Goal: Task Accomplishment & Management: Manage account settings

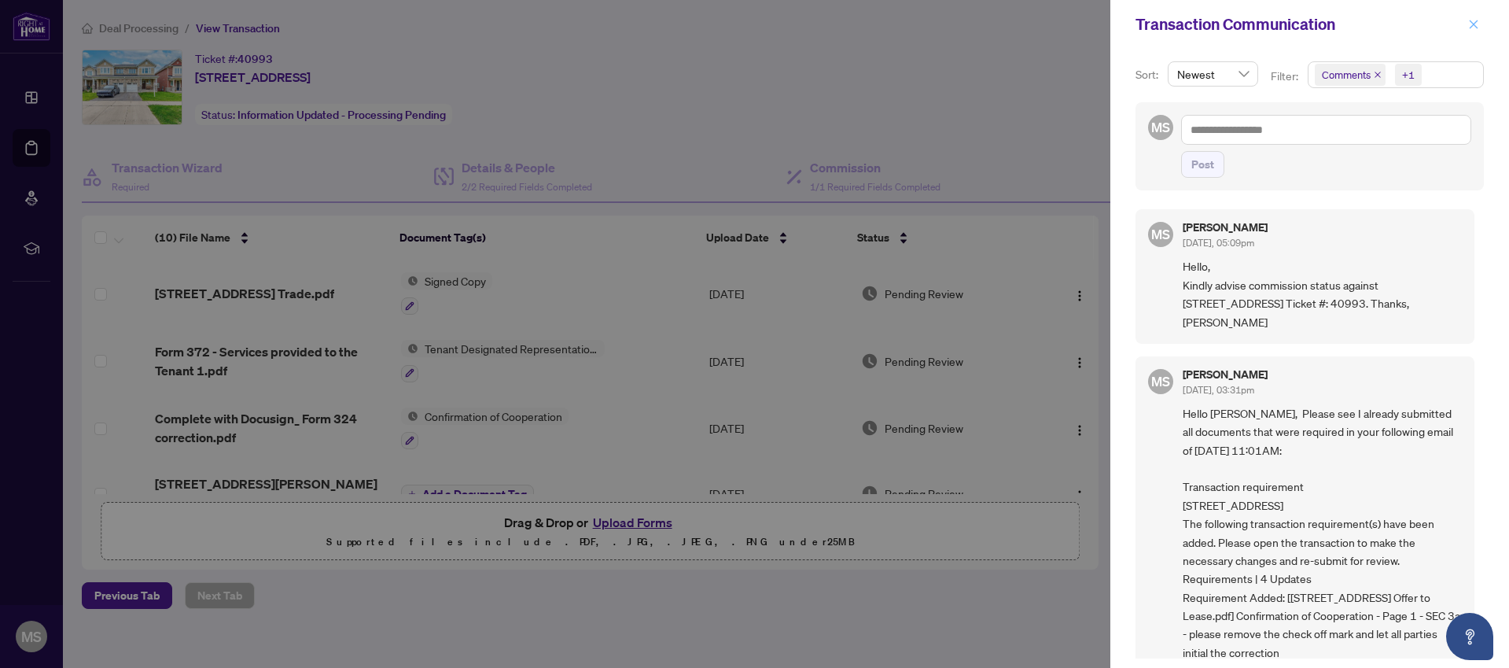
click at [1479, 26] on icon "close" at bounding box center [1473, 24] width 11 height 11
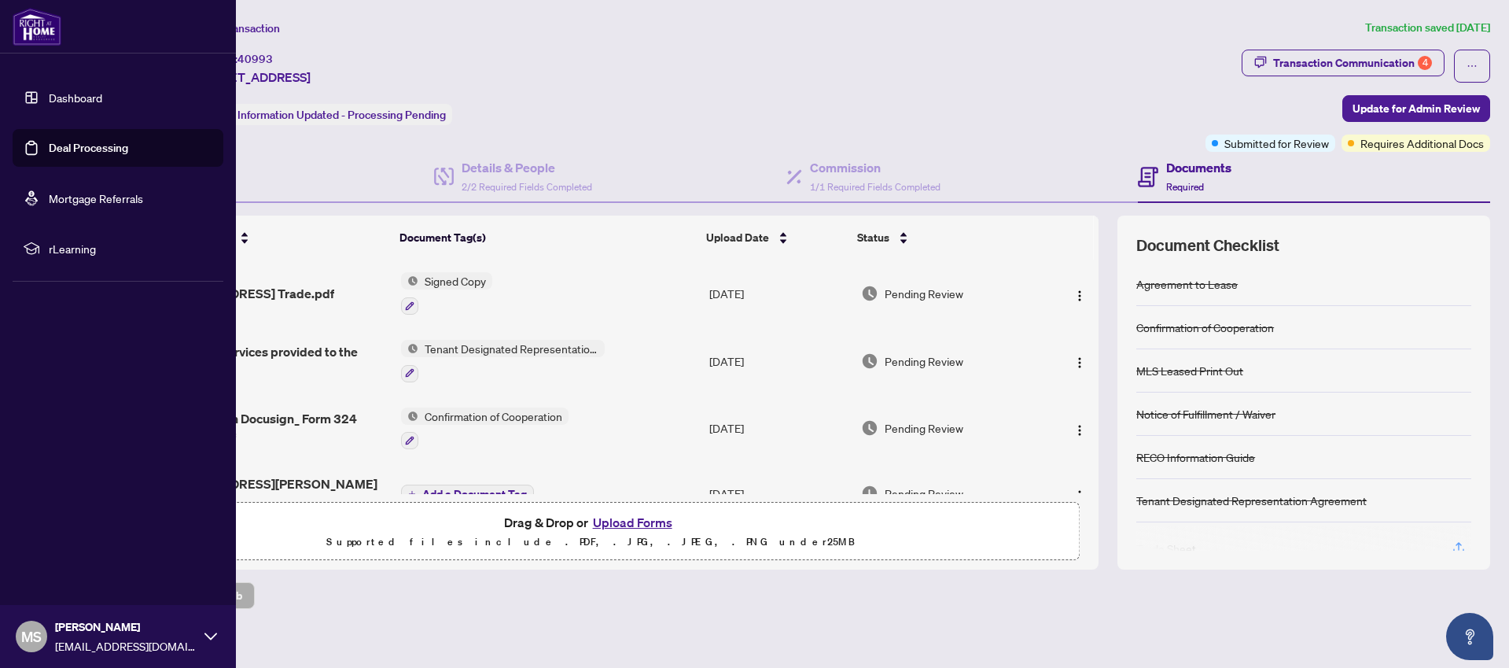
click at [78, 149] on link "Deal Processing" at bounding box center [88, 148] width 79 height 14
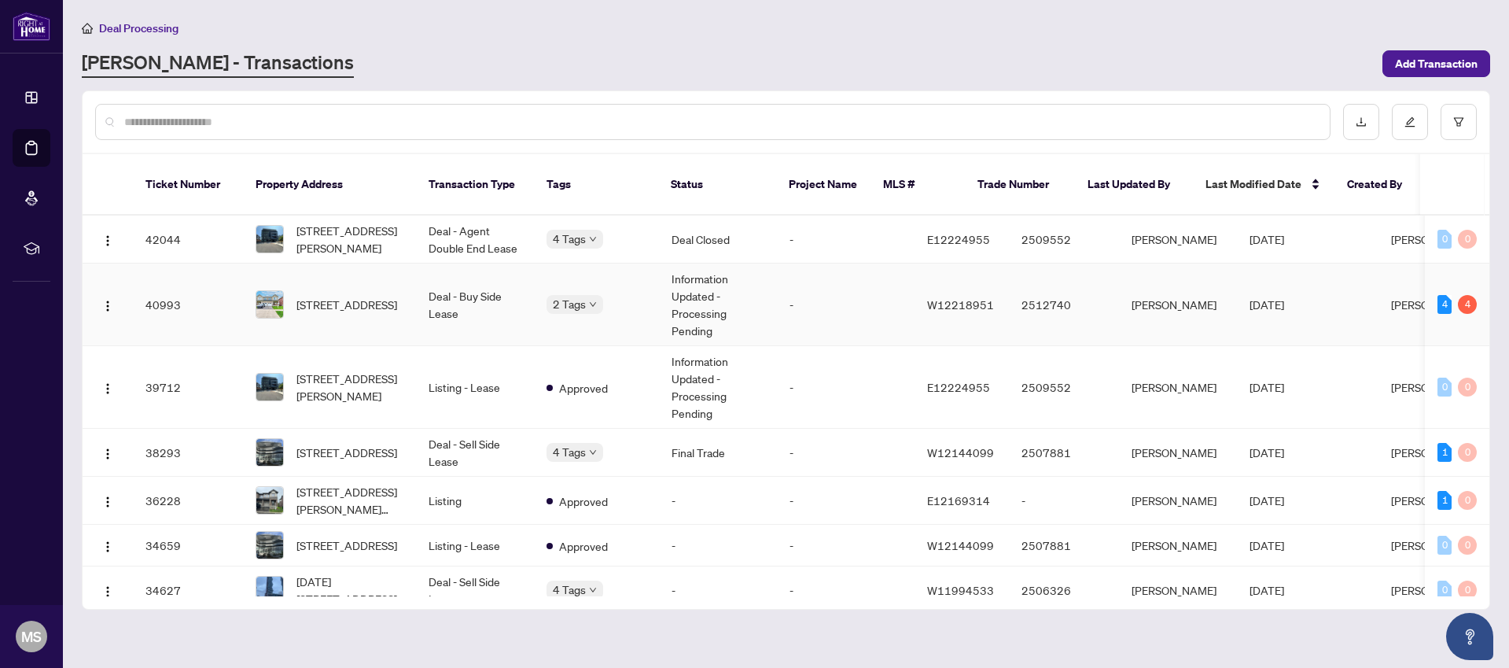
click at [339, 296] on span "[STREET_ADDRESS]" at bounding box center [346, 304] width 101 height 17
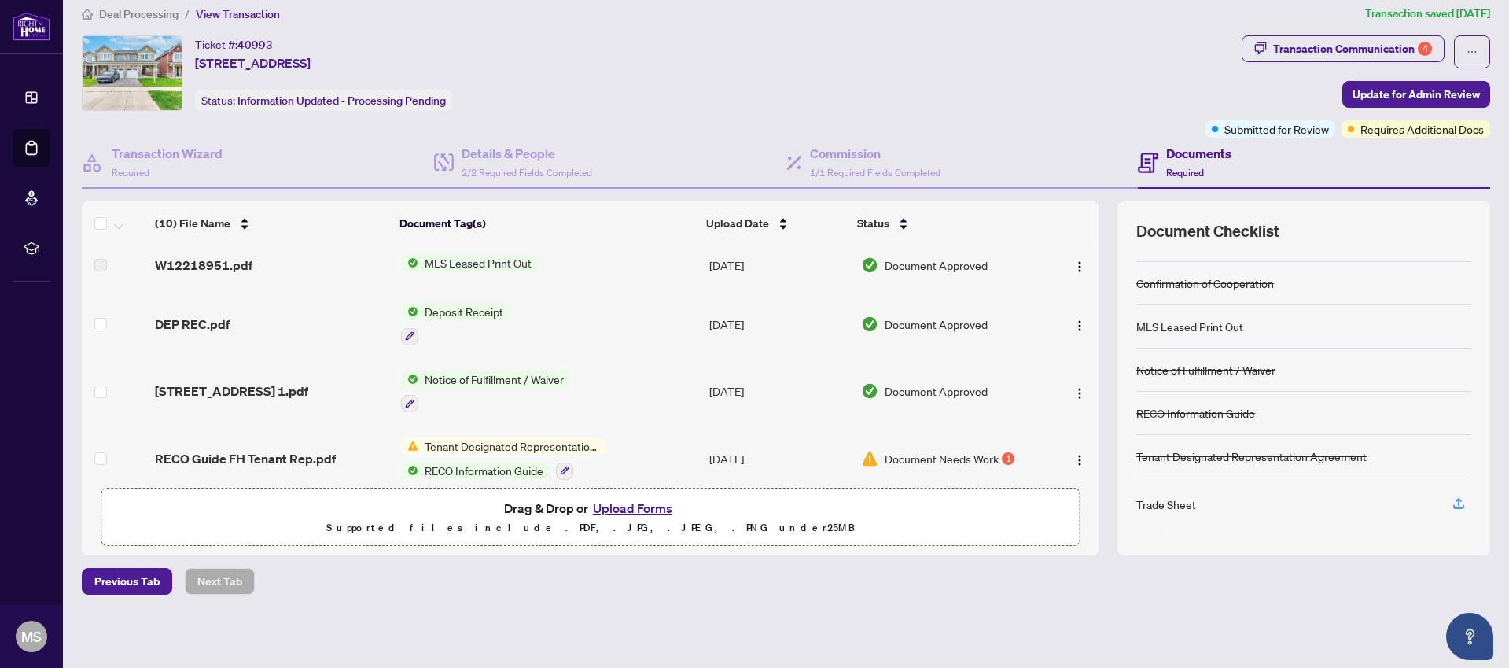
scroll to position [421, 0]
